Goal: Navigation & Orientation: Find specific page/section

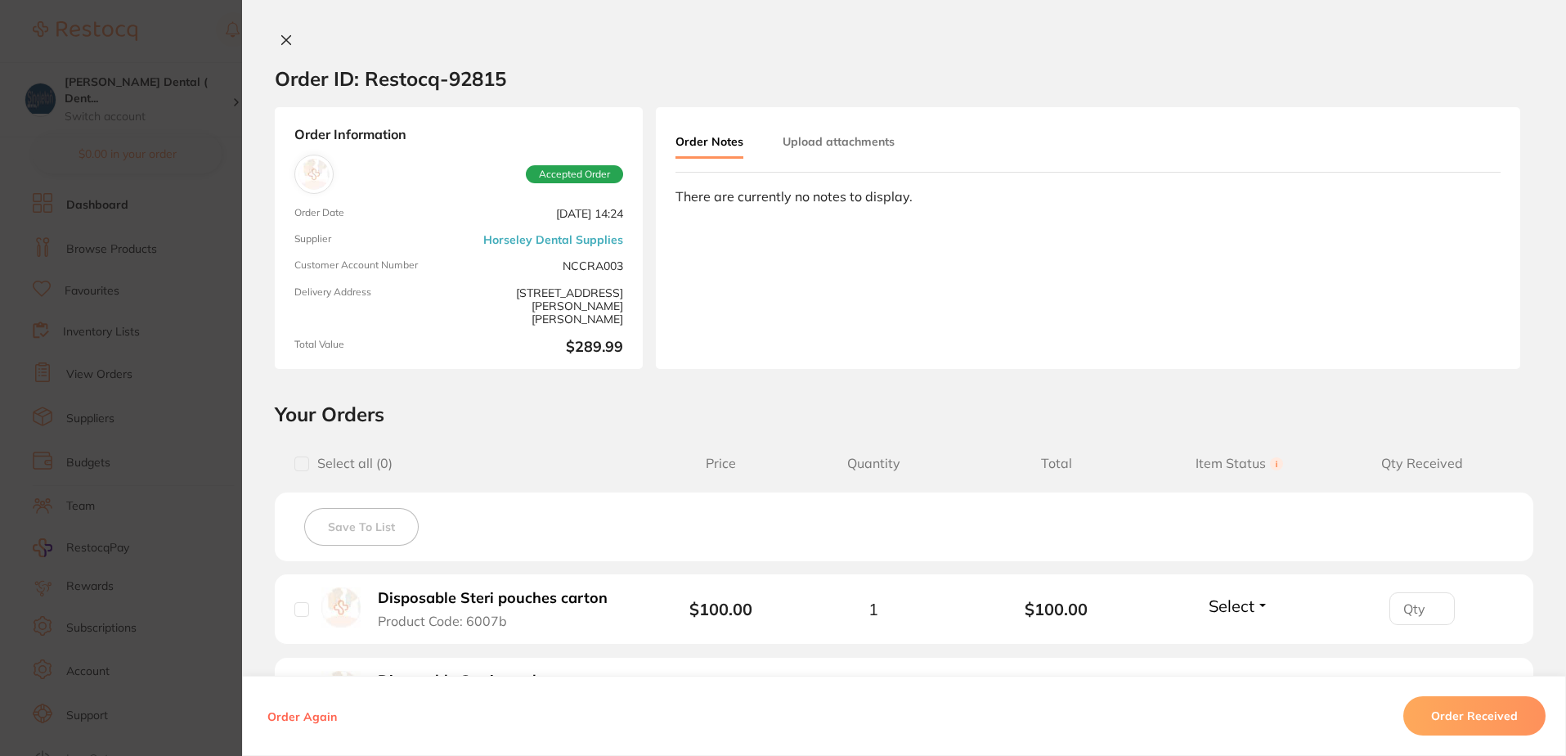
click at [283, 38] on icon at bounding box center [286, 40] width 13 height 13
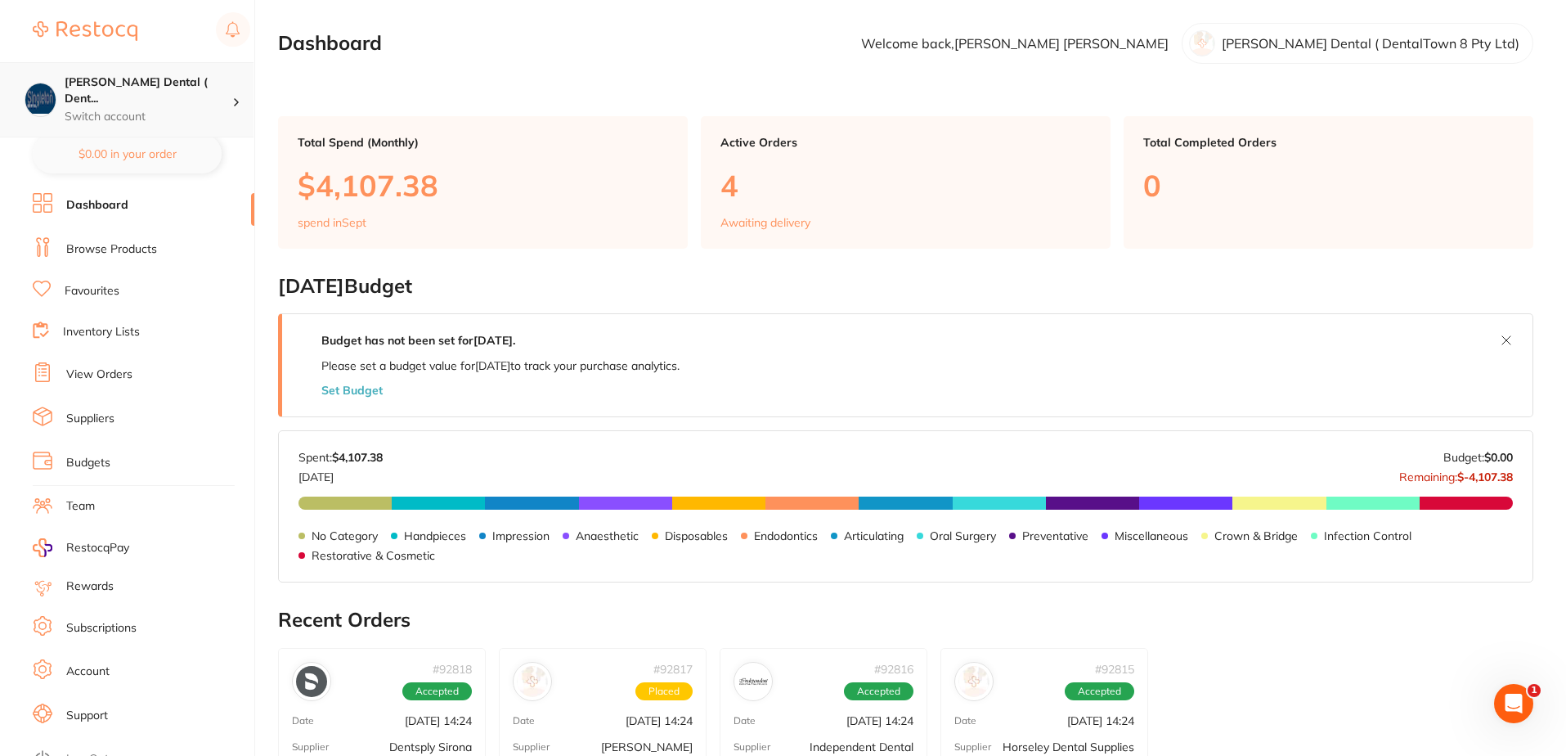
click at [229, 88] on h4 "[PERSON_NAME] Dental ( Dent..." at bounding box center [149, 90] width 168 height 32
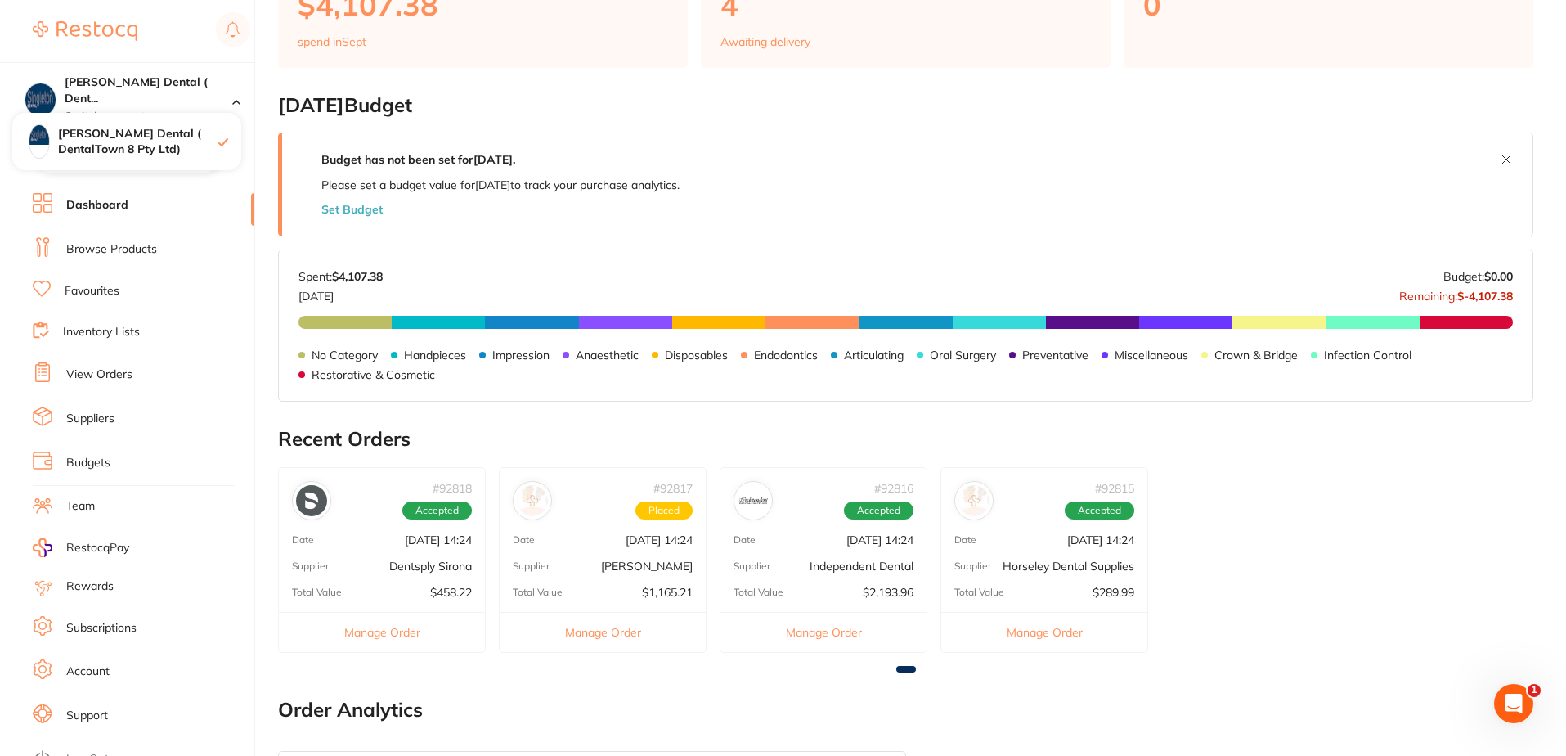
scroll to position [245, 0]
